Goal: Transaction & Acquisition: Purchase product/service

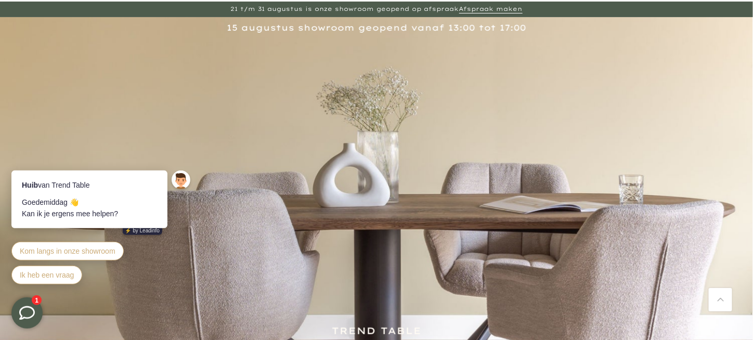
scroll to position [104, 0]
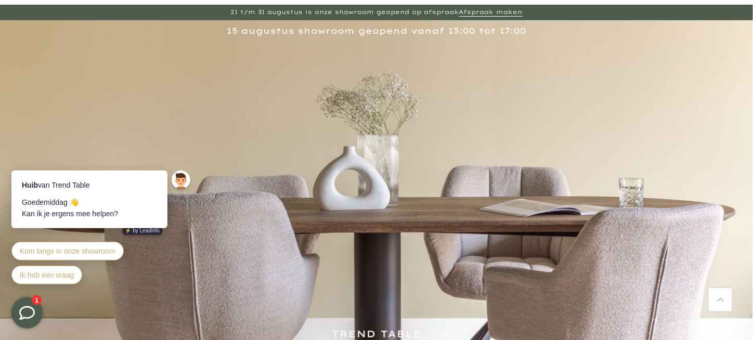
click at [380, 172] on img at bounding box center [376, 228] width 753 height 416
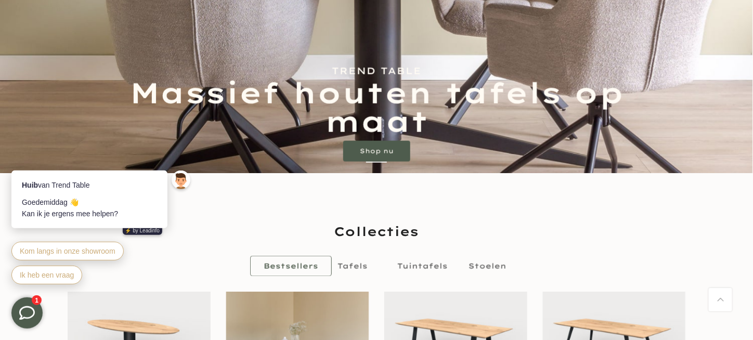
scroll to position [572, 0]
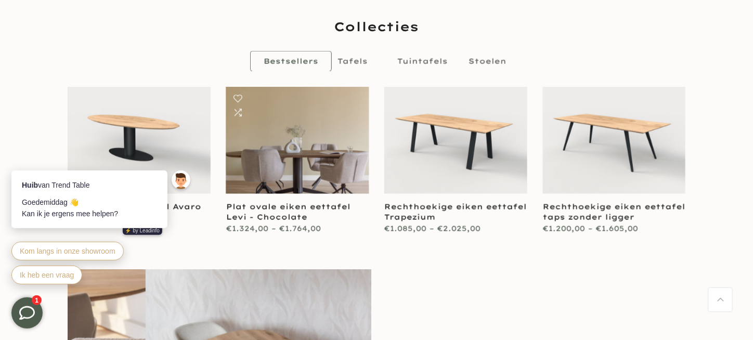
click at [302, 142] on link at bounding box center [297, 140] width 143 height 107
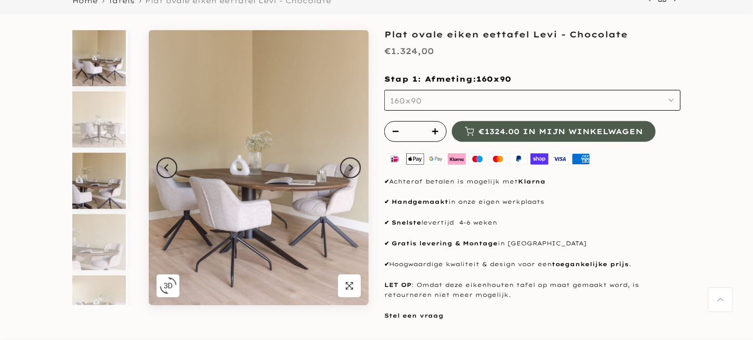
scroll to position [104, 0]
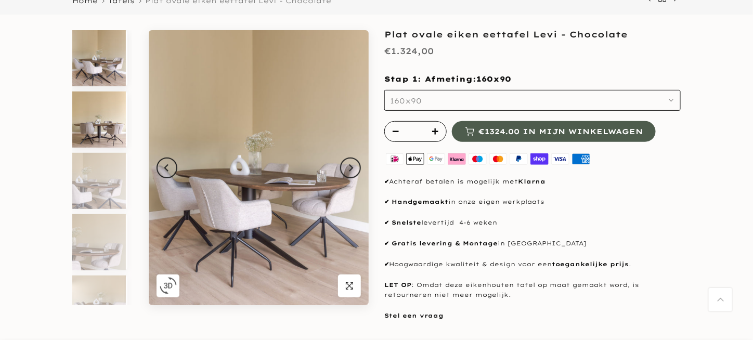
click at [126, 144] on img at bounding box center [99, 120] width 54 height 56
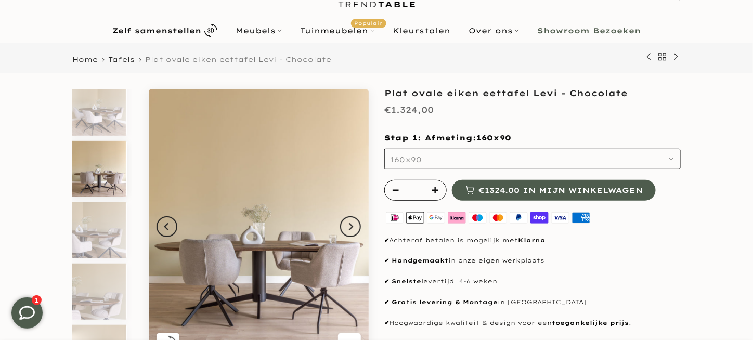
scroll to position [52, 0]
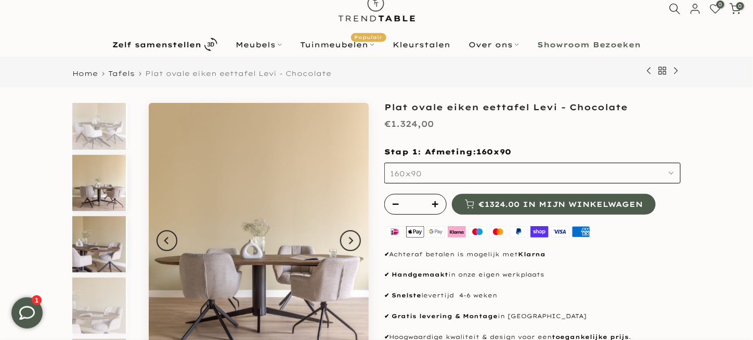
click at [126, 226] on img at bounding box center [99, 244] width 54 height 56
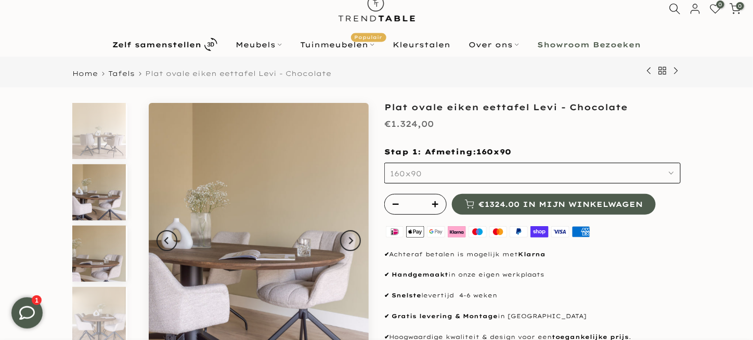
scroll to position [71, 0]
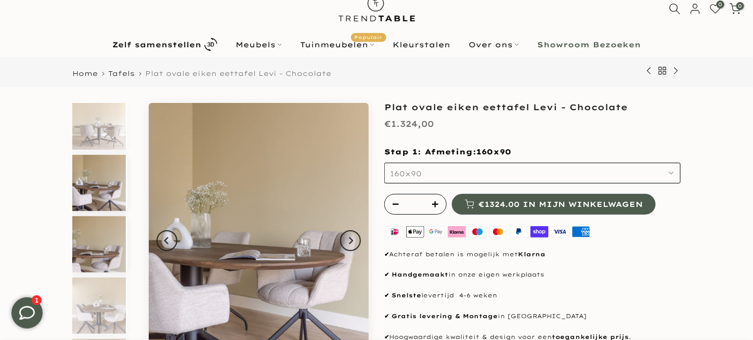
click at [126, 216] on img at bounding box center [99, 244] width 54 height 56
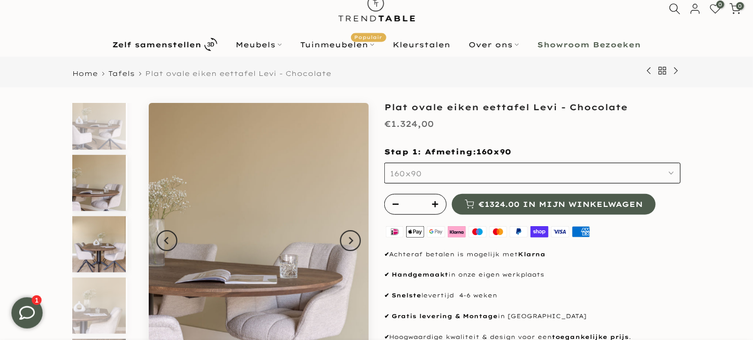
click at [126, 216] on img at bounding box center [99, 244] width 54 height 56
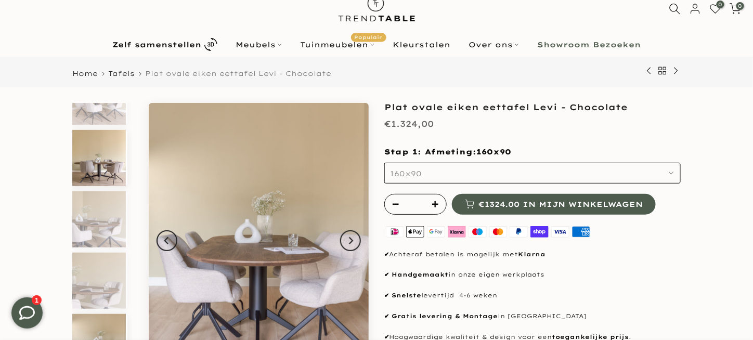
scroll to position [0, 0]
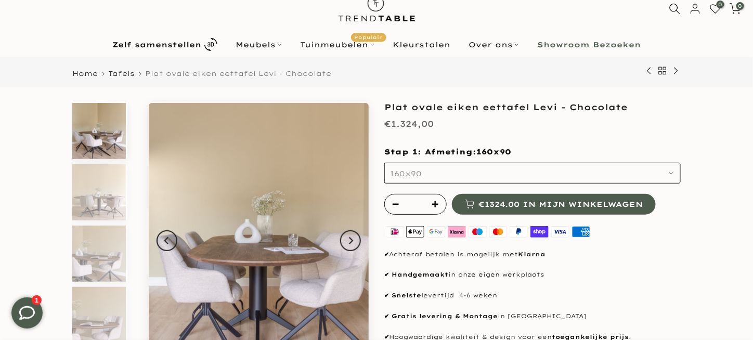
click at [124, 103] on img at bounding box center [99, 131] width 54 height 56
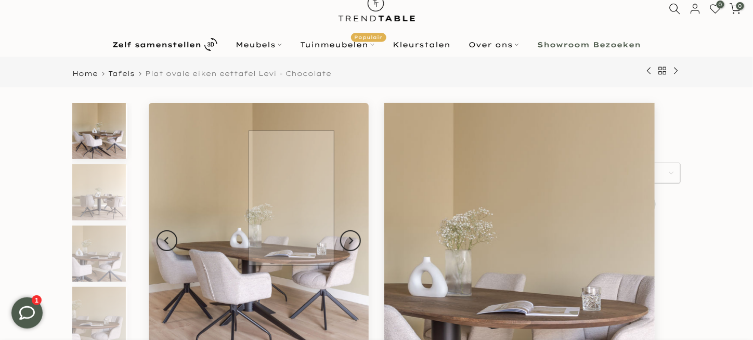
click at [291, 198] on img at bounding box center [259, 240] width 220 height 275
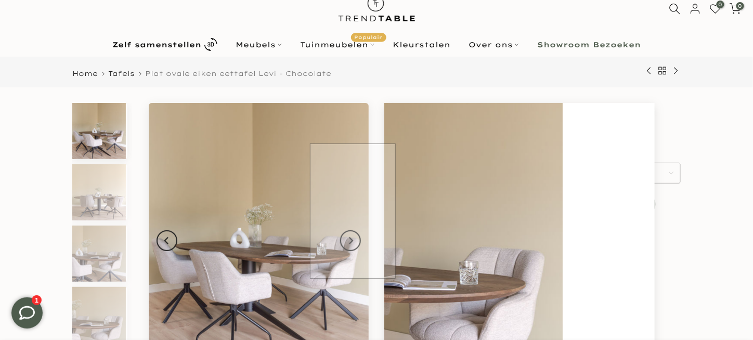
click at [314, 198] on img at bounding box center [259, 240] width 220 height 275
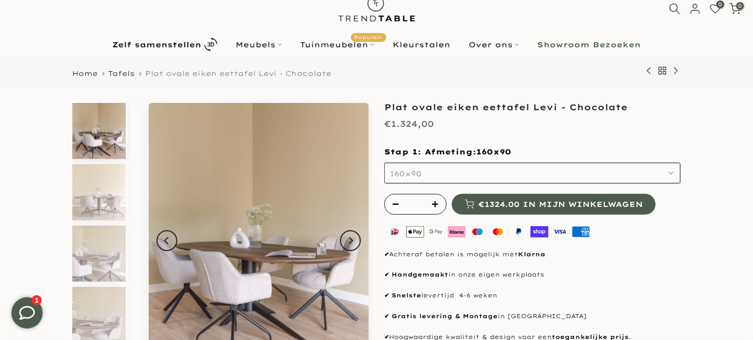
click at [114, 118] on img at bounding box center [99, 131] width 54 height 56
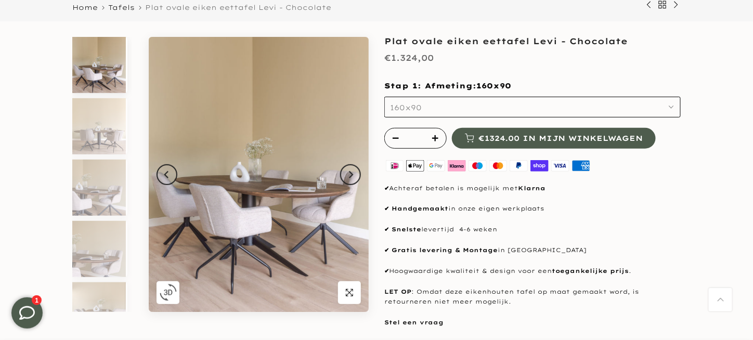
scroll to position [104, 0]
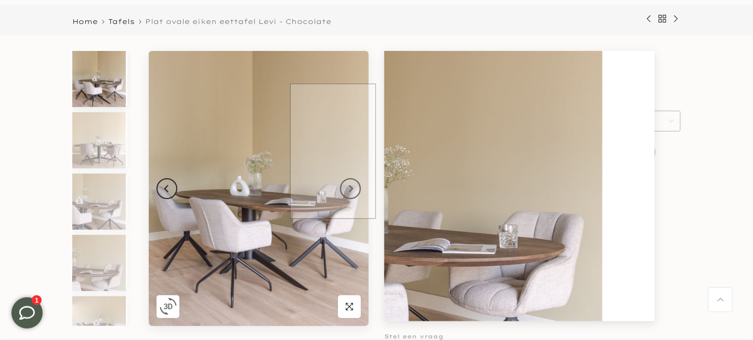
click at [312, 160] on img at bounding box center [259, 188] width 220 height 275
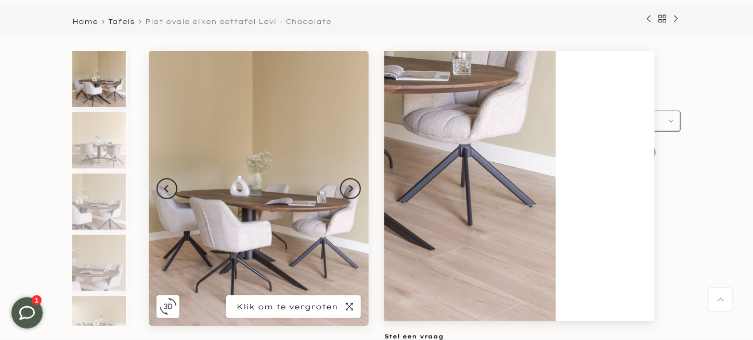
click at [361, 296] on span "button" at bounding box center [349, 307] width 23 height 23
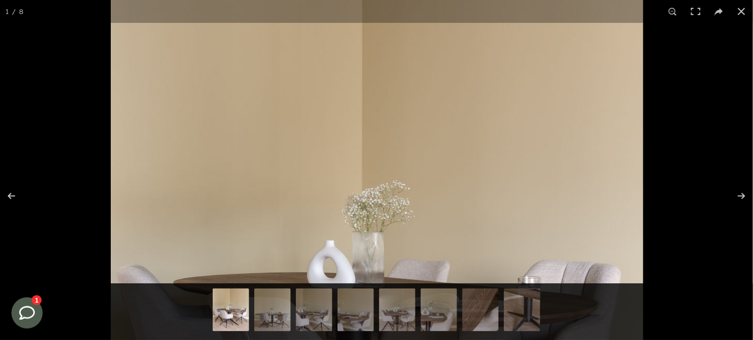
click at [464, 67] on img at bounding box center [377, 271] width 533 height 666
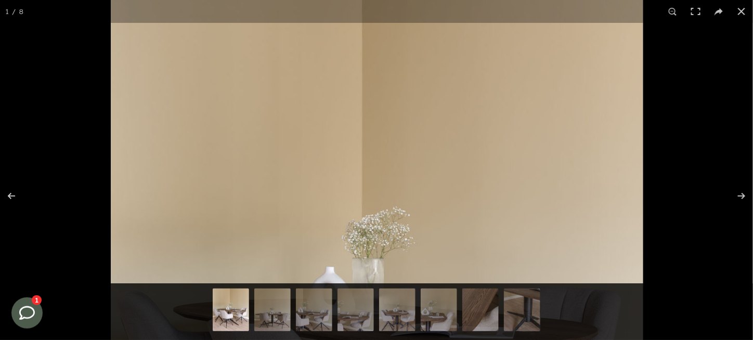
click at [394, 94] on img at bounding box center [377, 297] width 533 height 666
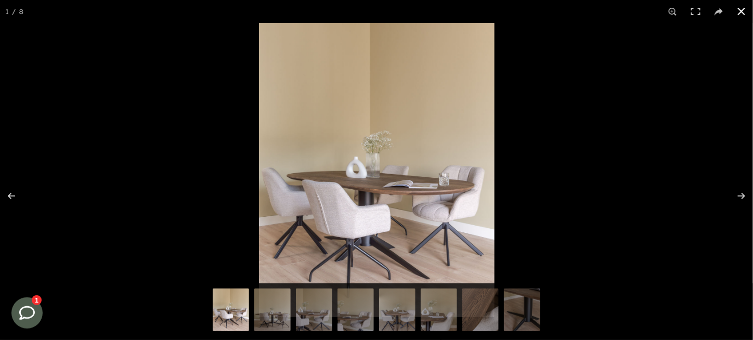
click at [743, 11] on button at bounding box center [741, 11] width 23 height 23
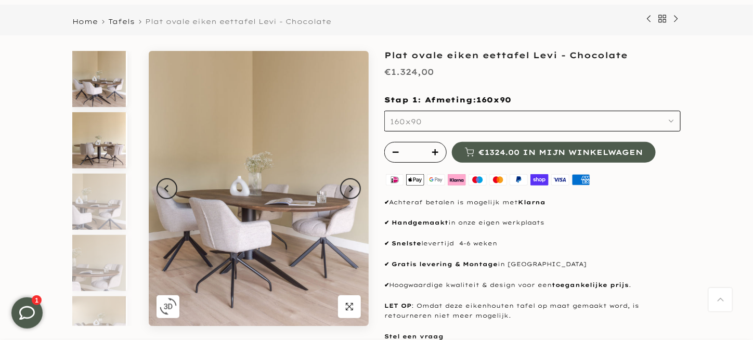
drag, startPoint x: 112, startPoint y: 122, endPoint x: 150, endPoint y: 121, distance: 37.5
click at [112, 122] on img at bounding box center [99, 140] width 54 height 56
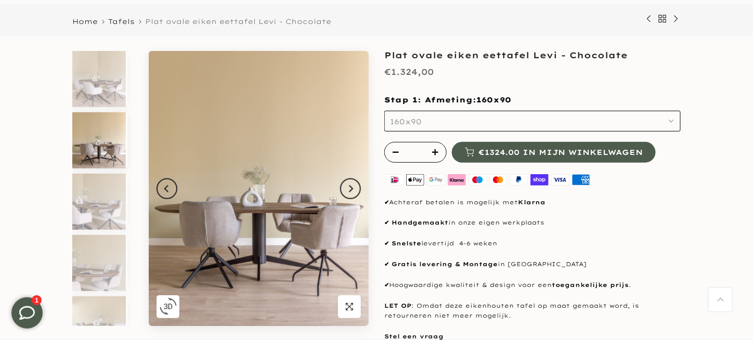
scroll to position [9, 0]
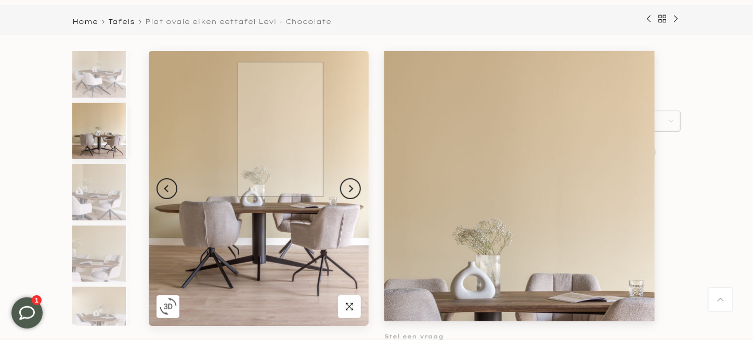
click at [280, 130] on img at bounding box center [259, 188] width 220 height 275
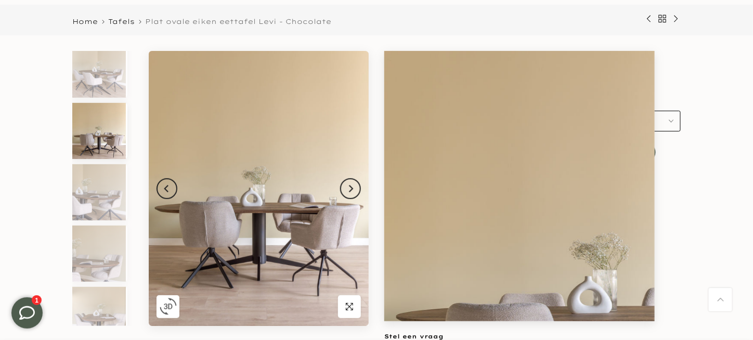
click at [112, 120] on img at bounding box center [99, 131] width 54 height 56
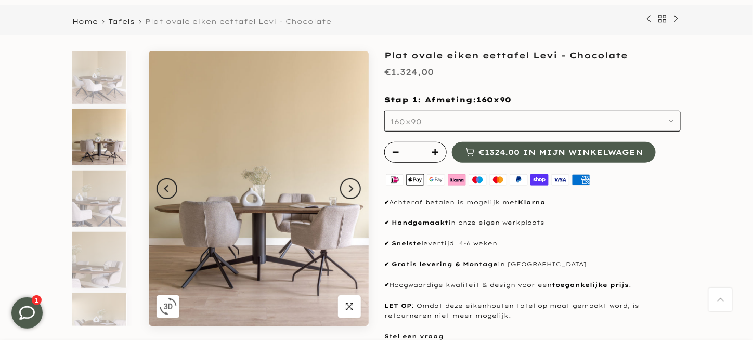
scroll to position [0, 0]
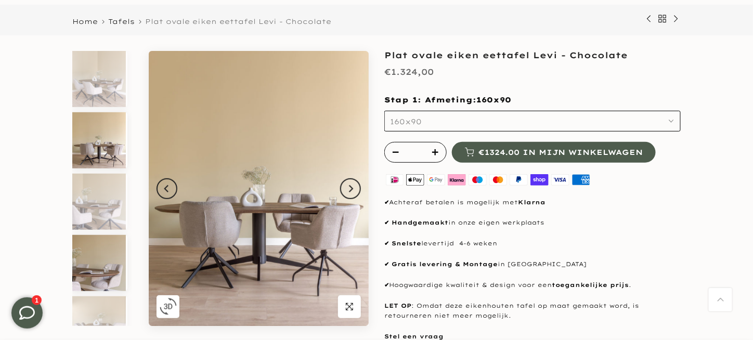
drag, startPoint x: 113, startPoint y: 180, endPoint x: 114, endPoint y: 193, distance: 13.0
click at [113, 179] on img at bounding box center [99, 202] width 54 height 56
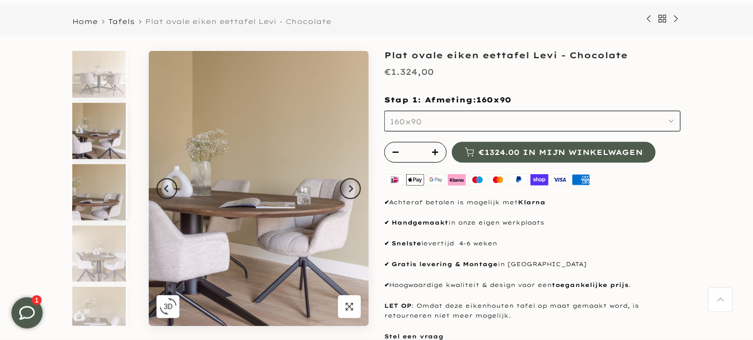
click at [118, 187] on img at bounding box center [99, 192] width 54 height 56
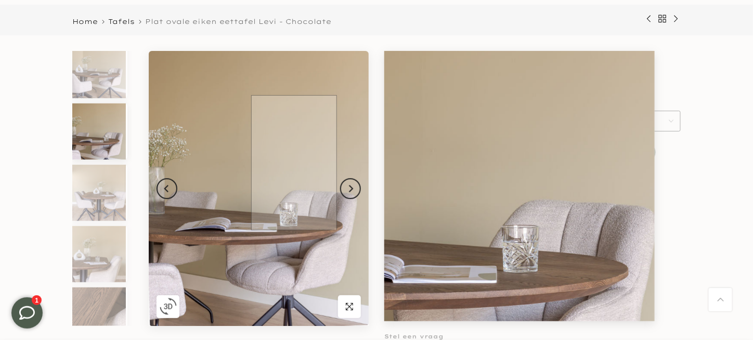
scroll to position [132, 0]
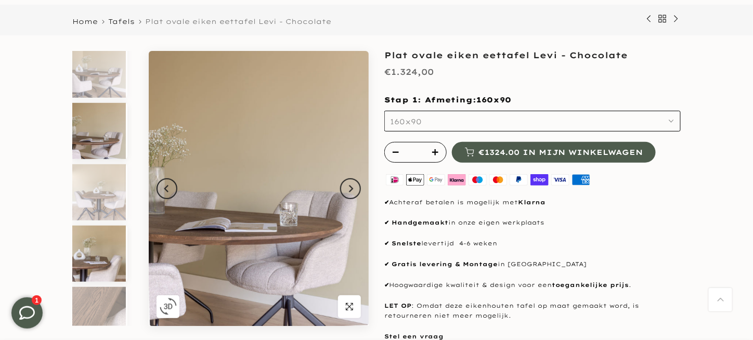
click at [120, 226] on img at bounding box center [99, 254] width 54 height 56
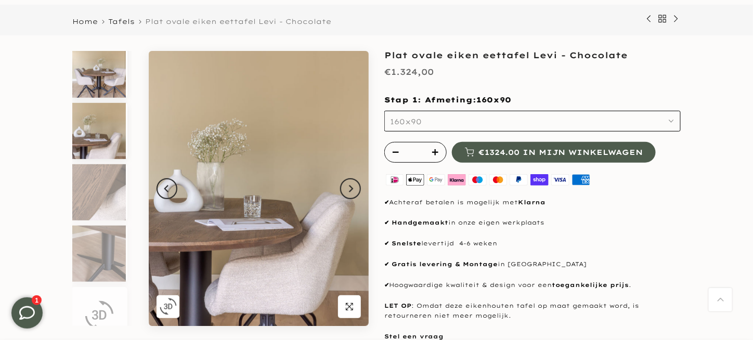
click at [118, 50] on img at bounding box center [99, 70] width 54 height 56
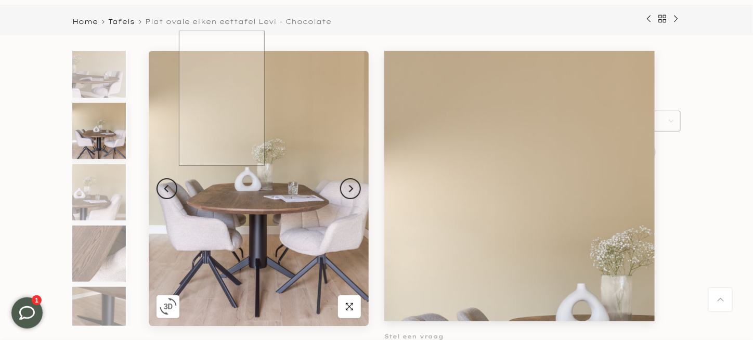
scroll to position [194, 0]
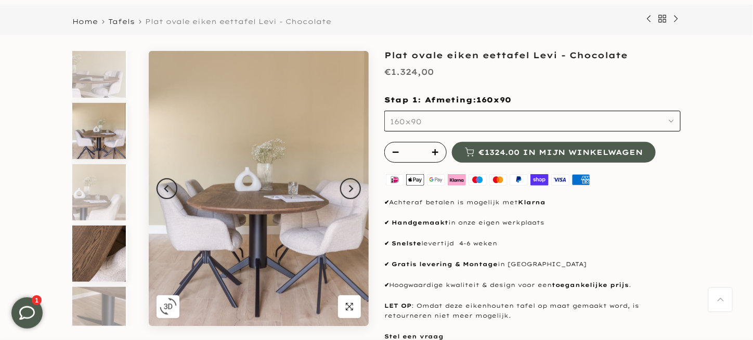
click at [113, 252] on img at bounding box center [99, 254] width 54 height 56
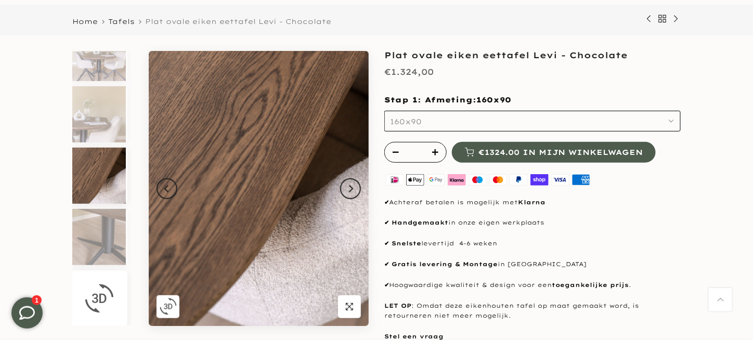
scroll to position [272, 0]
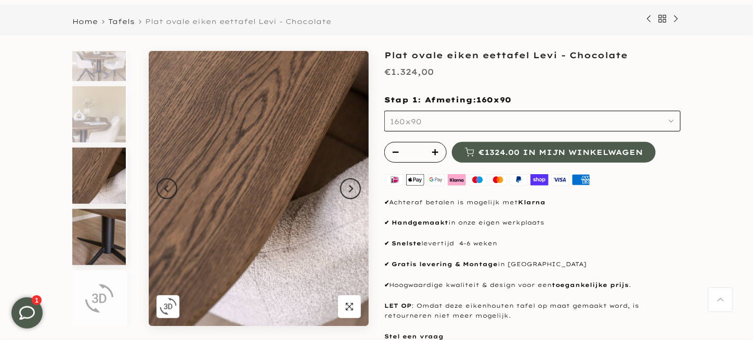
click at [119, 211] on img at bounding box center [99, 237] width 54 height 56
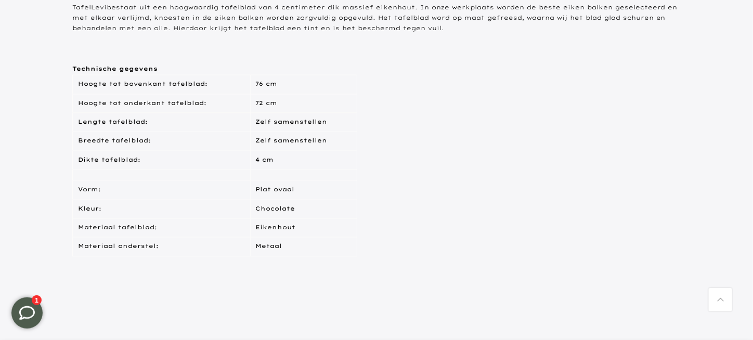
scroll to position [624, 0]
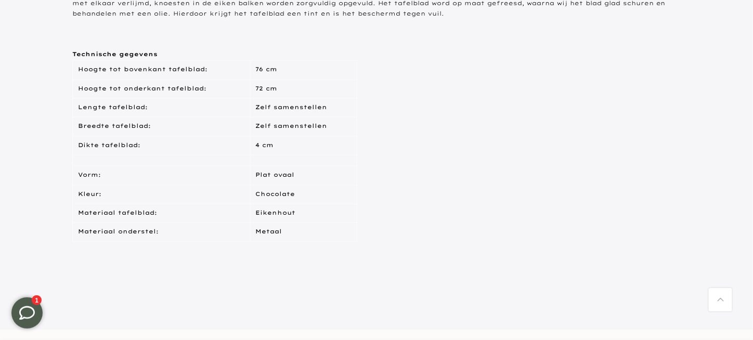
click at [288, 185] on td "Plat ovaal" at bounding box center [303, 175] width 107 height 19
click at [279, 242] on td "Metaal" at bounding box center [303, 232] width 107 height 19
click at [283, 223] on td "Eikenhout" at bounding box center [303, 213] width 107 height 19
click at [291, 204] on td "Chocolate" at bounding box center [303, 194] width 107 height 19
click at [263, 98] on td "72 cm" at bounding box center [303, 89] width 107 height 19
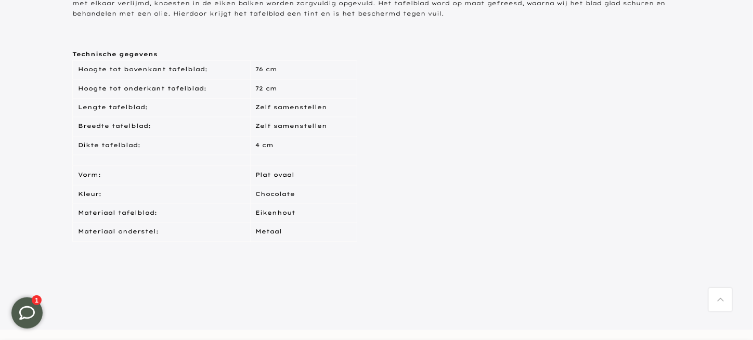
click at [276, 117] on td "Zelf samenstellen" at bounding box center [303, 107] width 107 height 19
click at [277, 136] on td "Zelf samenstellen" at bounding box center [303, 127] width 107 height 19
click at [273, 155] on td "4 cm" at bounding box center [303, 145] width 107 height 19
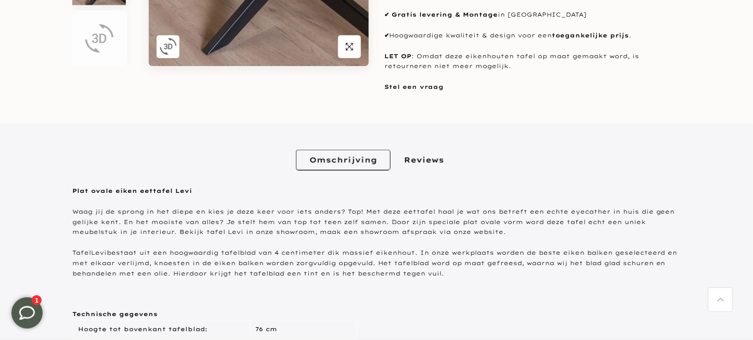
scroll to position [104, 0]
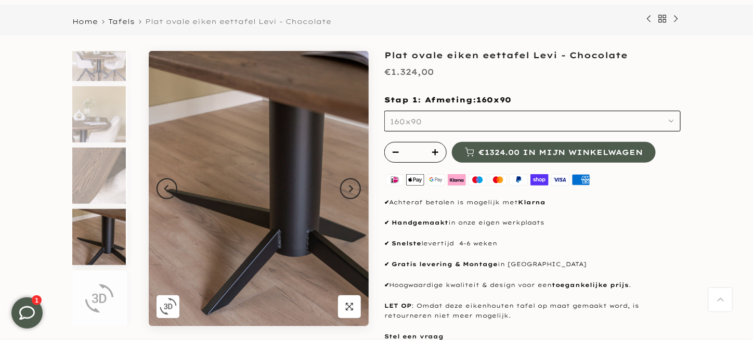
click at [547, 114] on button "160x90" at bounding box center [532, 121] width 297 height 21
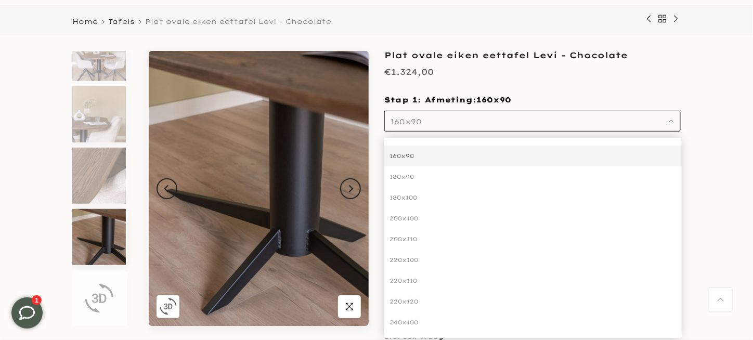
drag, startPoint x: 50, startPoint y: 154, endPoint x: 51, endPoint y: 136, distance: 18.2
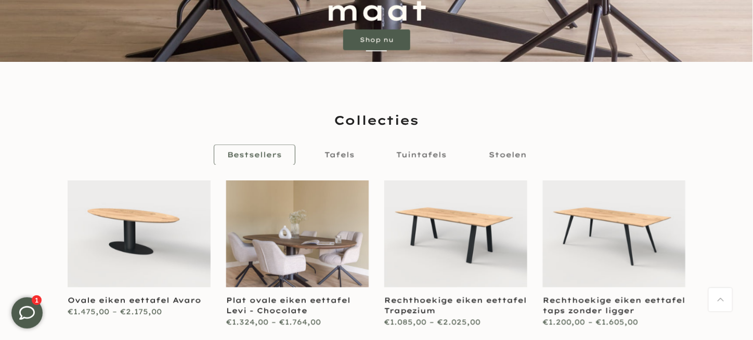
scroll to position [415, 0]
